Goal: Transaction & Acquisition: Purchase product/service

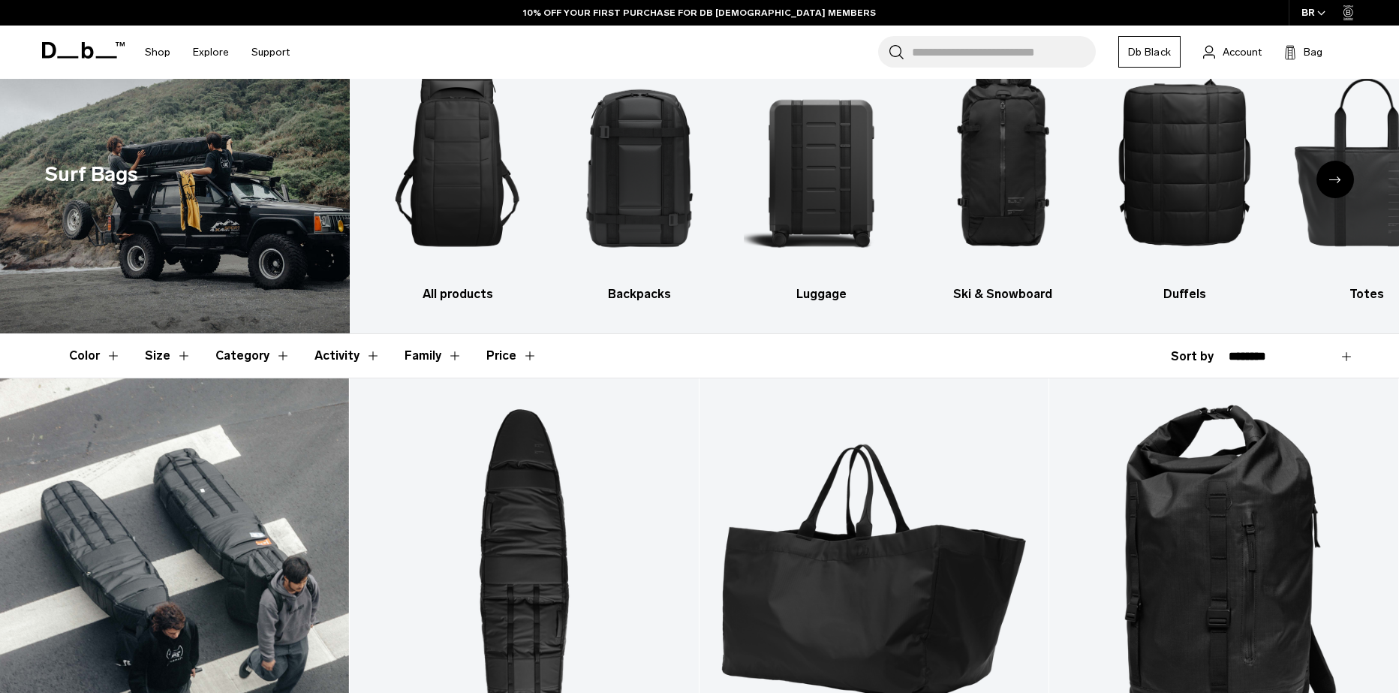
scroll to position [225, 0]
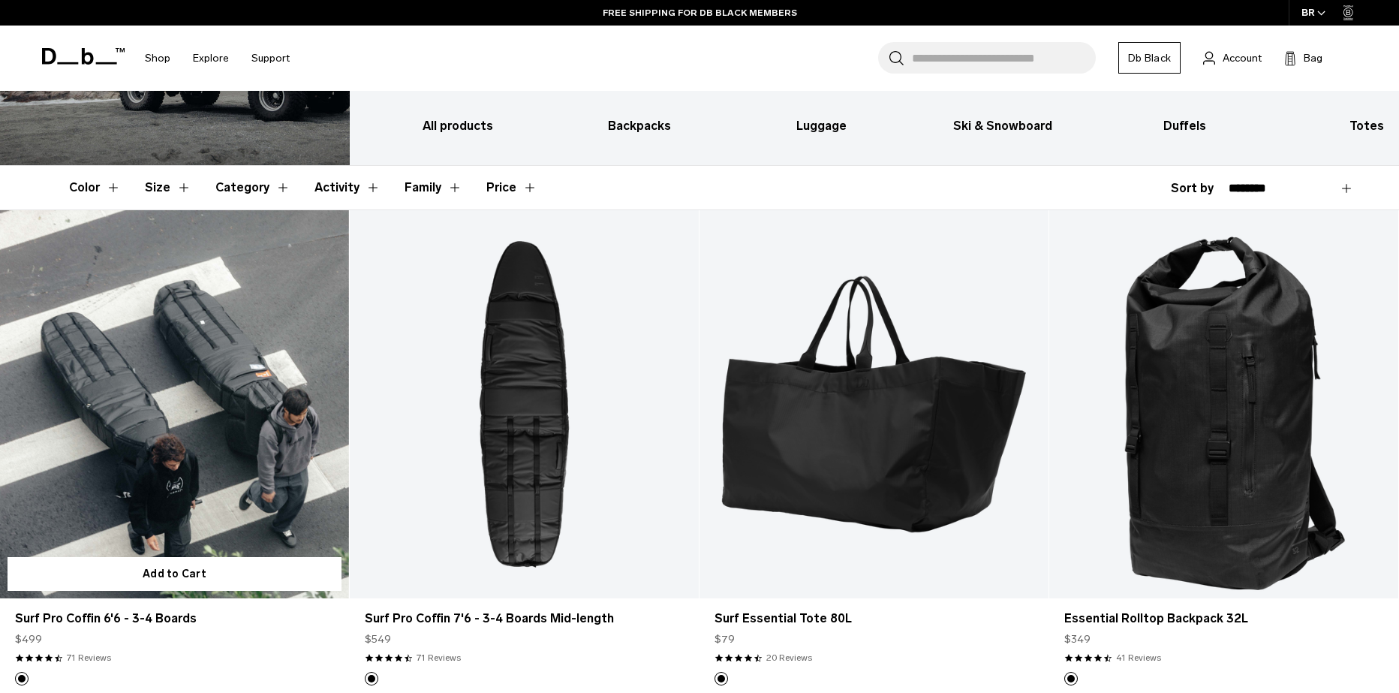
click at [291, 486] on link "Surf Pro Coffin 6'6 - 3-4 Boards" at bounding box center [174, 404] width 349 height 388
